Goal: Task Accomplishment & Management: Manage account settings

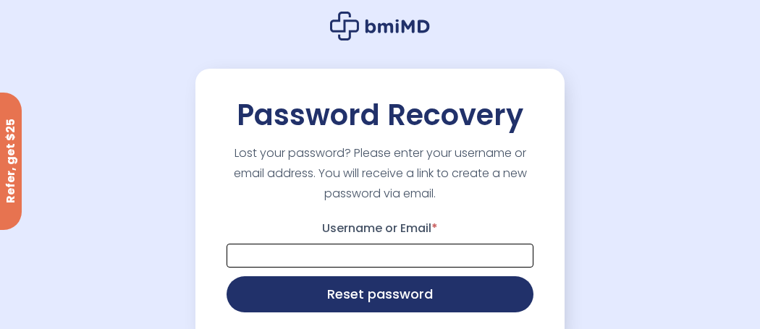
click at [330, 262] on input "Username or Email *" at bounding box center [380, 256] width 307 height 24
type input "**********"
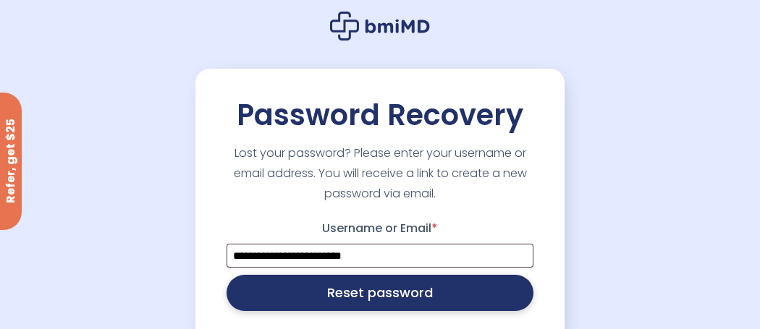
click at [413, 305] on button "Reset password" at bounding box center [380, 293] width 307 height 36
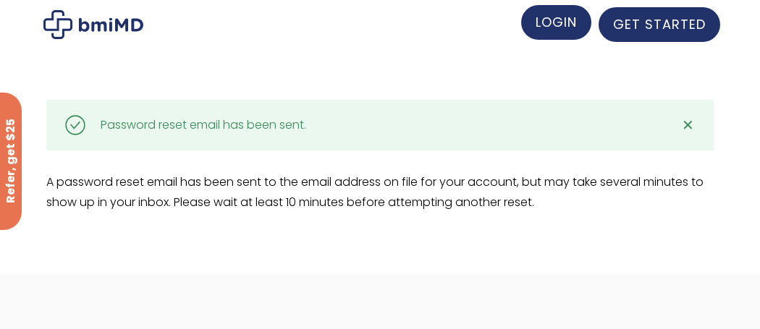
click at [552, 29] on span "LOGIN" at bounding box center [556, 22] width 41 height 18
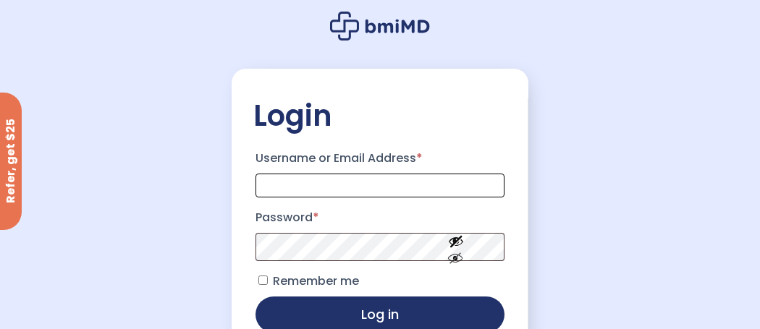
click at [381, 182] on input "Username or Email Address *" at bounding box center [380, 186] width 248 height 24
type input "**********"
click at [460, 193] on input "**********" at bounding box center [380, 186] width 248 height 24
click at [496, 189] on input "**********" at bounding box center [380, 186] width 248 height 24
click at [743, 177] on div "**********" at bounding box center [380, 221] width 760 height 442
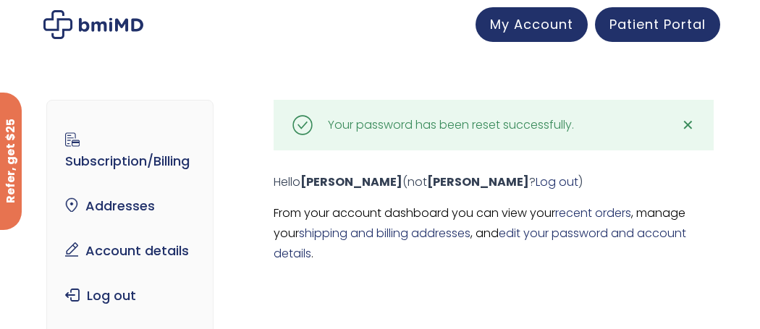
click at [656, 279] on div "Subscription/Billing bmiRewards Addresses Account details Submit a Review Log o…" at bounding box center [379, 224] width 667 height 306
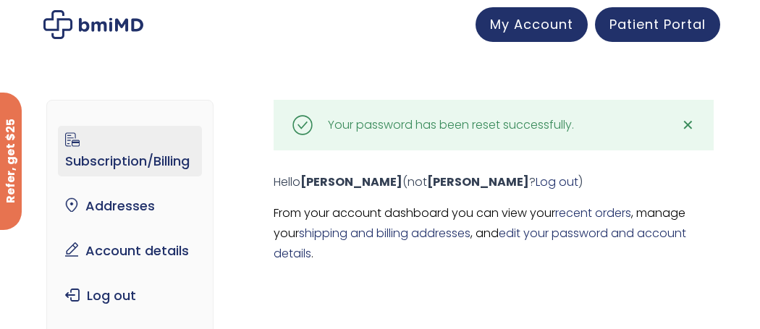
click at [176, 170] on link "Subscription/Billing" at bounding box center [129, 151] width 143 height 51
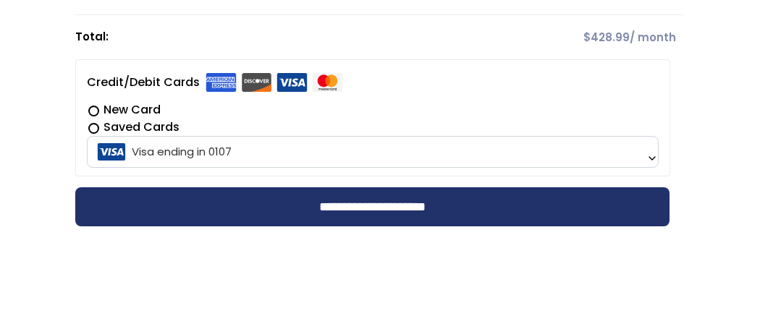
scroll to position [446, 0]
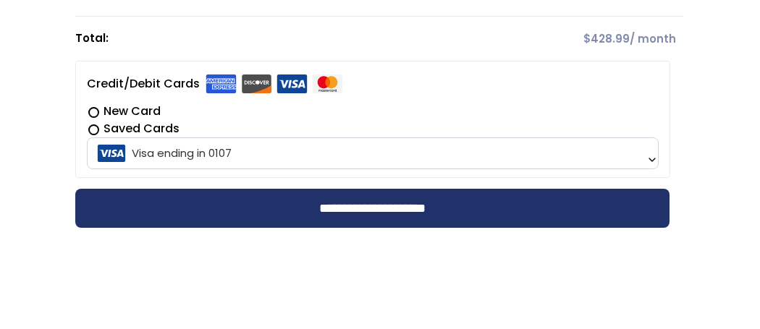
click at [647, 154] on b at bounding box center [652, 160] width 12 height 12
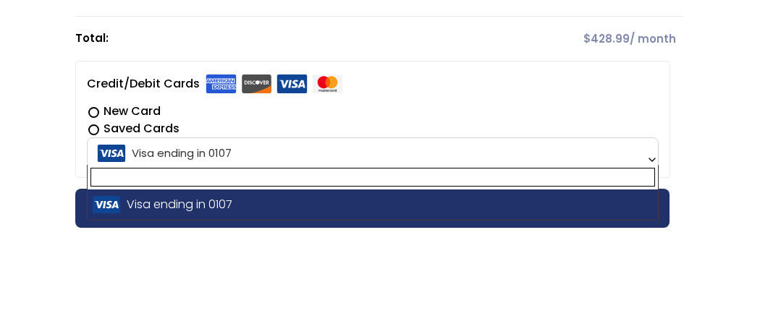
click at [228, 151] on span "Visa ending in 0107" at bounding box center [372, 153] width 562 height 30
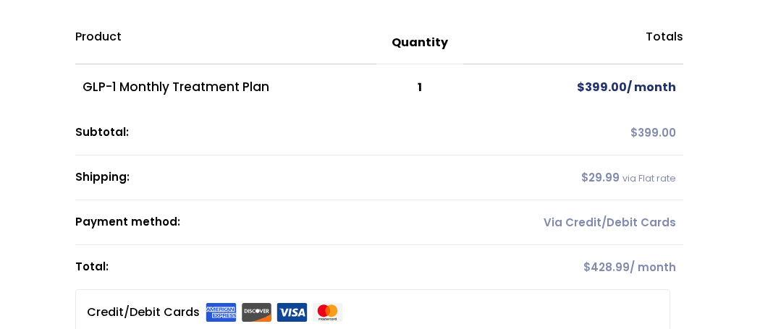
scroll to position [0, 0]
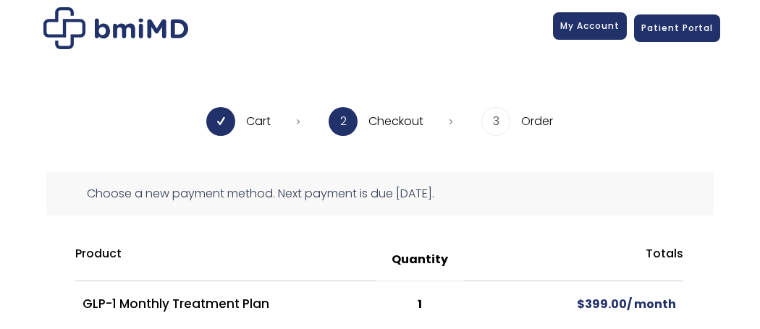
click at [588, 27] on span "My Account" at bounding box center [589, 26] width 59 height 12
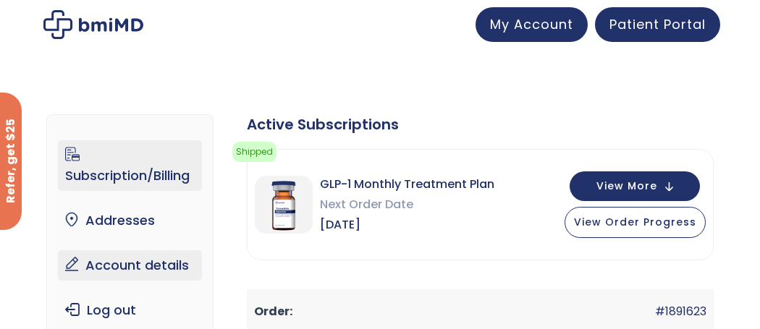
click at [171, 263] on link "Account details" at bounding box center [129, 265] width 143 height 30
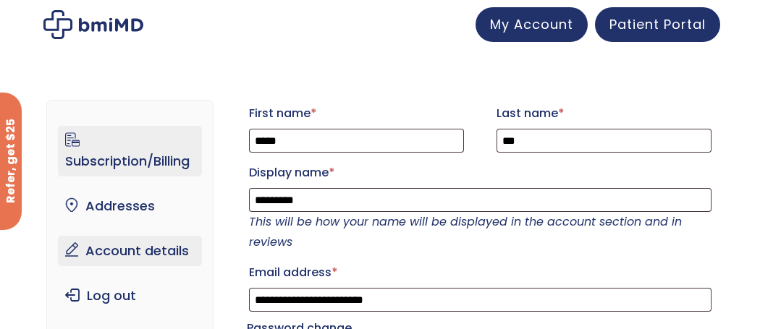
click at [148, 169] on link "Subscription/Billing" at bounding box center [129, 151] width 143 height 51
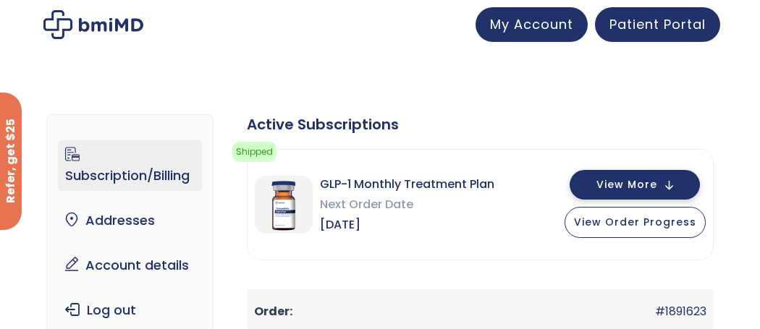
click at [677, 185] on button "View More" at bounding box center [635, 185] width 130 height 30
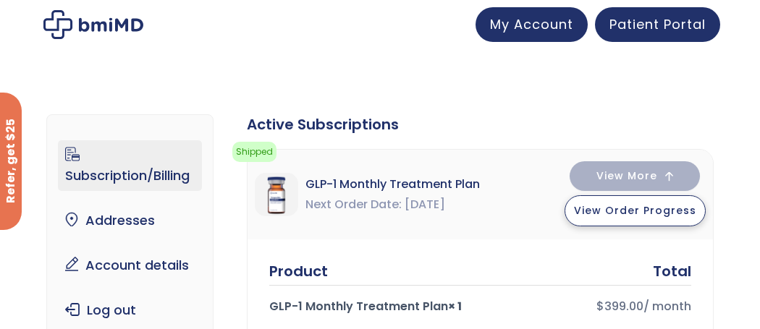
click at [675, 214] on span "View Order Progress" at bounding box center [635, 210] width 122 height 14
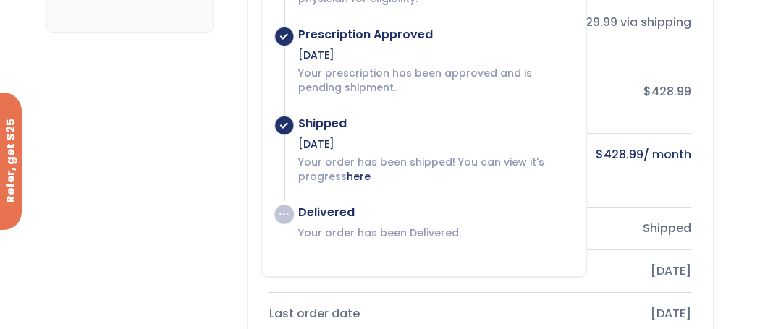
scroll to position [328, 0]
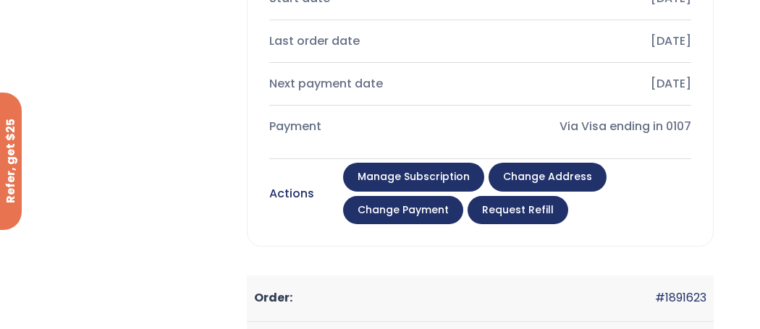
scroll to position [596, 0]
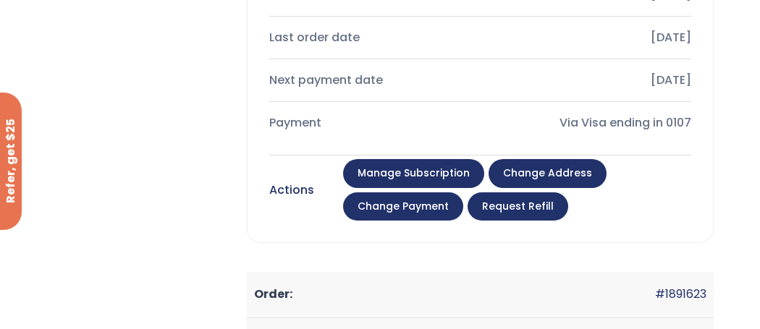
click at [438, 171] on link "Manage Subscription" at bounding box center [413, 173] width 141 height 29
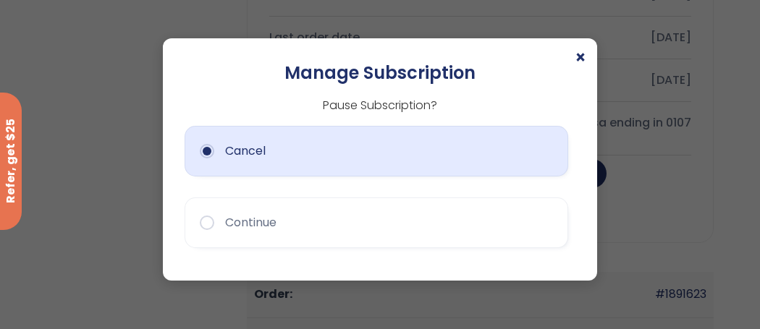
click at [488, 162] on button "Cancel" at bounding box center [377, 151] width 384 height 51
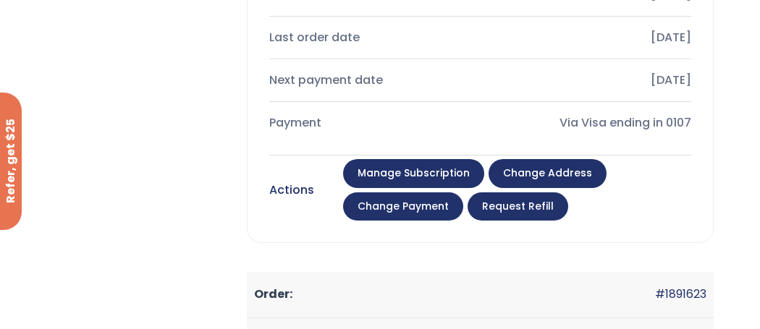
click at [489, 162] on link "Change address" at bounding box center [548, 173] width 118 height 29
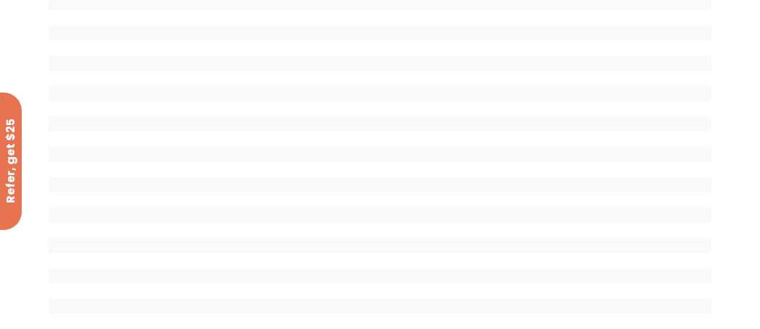
scroll to position [14, 0]
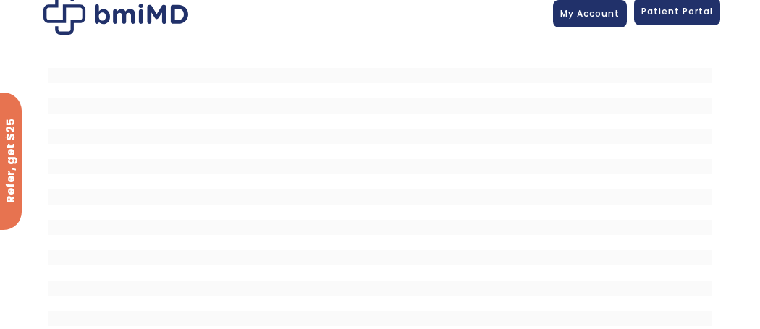
click at [681, 22] on link "Patient Portal" at bounding box center [677, 12] width 86 height 28
